Goal: Task Accomplishment & Management: Manage account settings

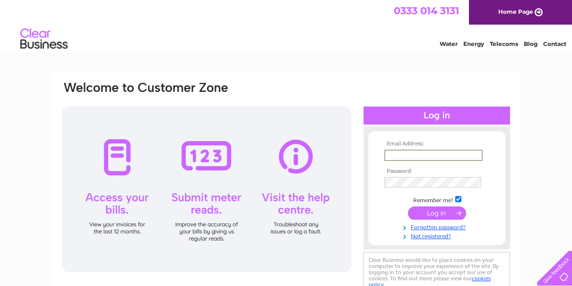
click at [393, 152] on input "text" at bounding box center [433, 154] width 98 height 11
type input "[PERSON_NAME][EMAIL_ADDRESS][DOMAIN_NAME]"
click at [434, 211] on input "submit" at bounding box center [437, 211] width 58 height 13
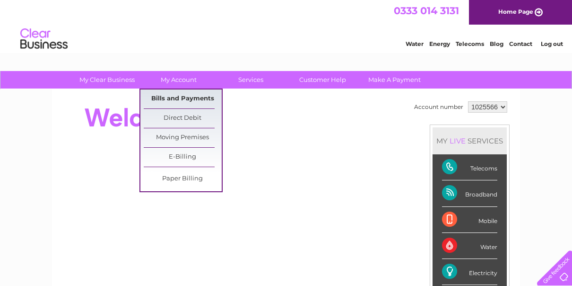
click at [187, 97] on link "Bills and Payments" at bounding box center [183, 98] width 78 height 19
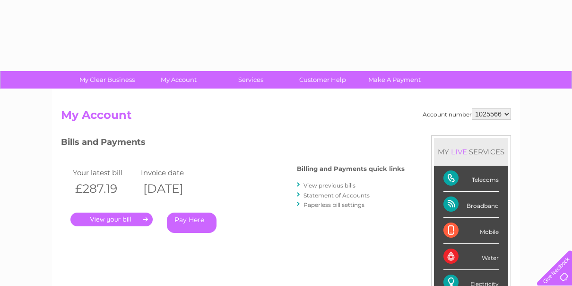
click at [478, 278] on div "Electricity" at bounding box center [471, 283] width 55 height 26
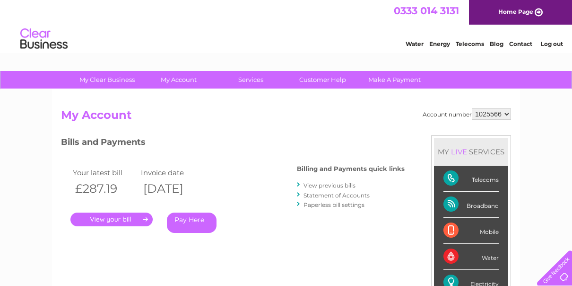
click at [448, 276] on div "Electricity" at bounding box center [471, 283] width 55 height 26
click at [113, 217] on link "." at bounding box center [111, 219] width 82 height 14
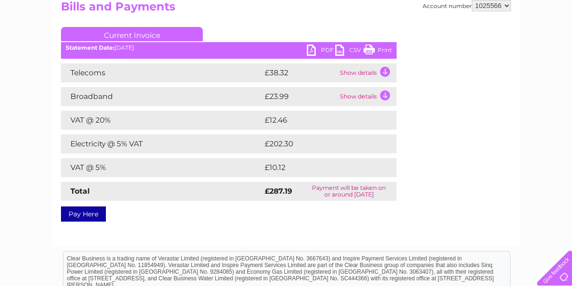
scroll to position [110, 0]
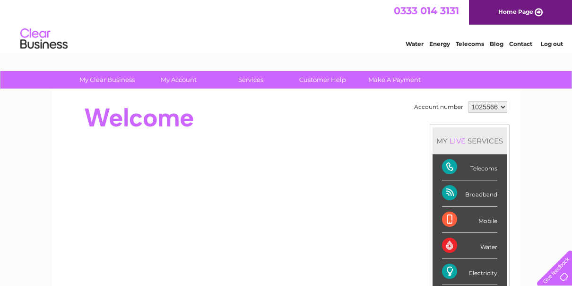
click at [556, 42] on link "Log out" at bounding box center [552, 43] width 22 height 7
